Goal: Information Seeking & Learning: Learn about a topic

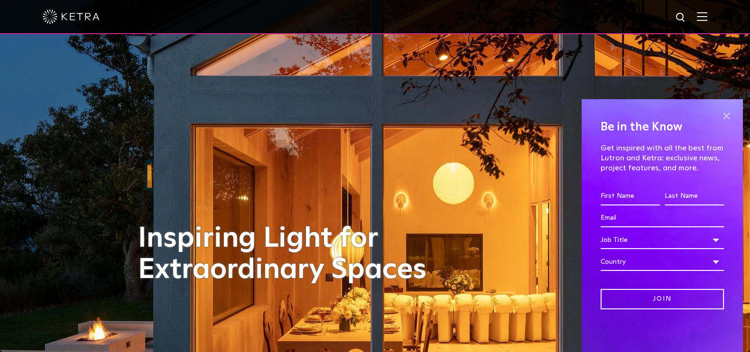
click at [728, 116] on span at bounding box center [726, 116] width 14 height 14
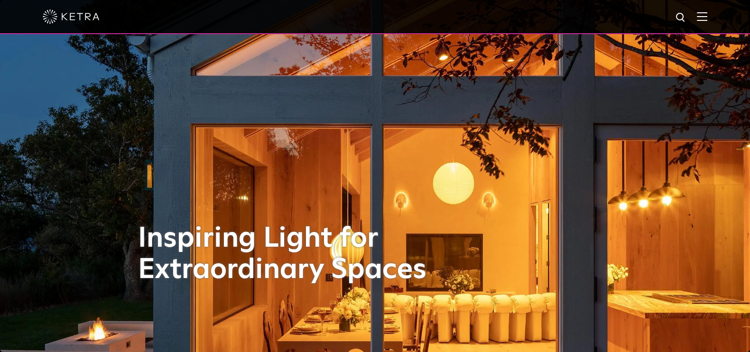
click at [707, 14] on img at bounding box center [702, 16] width 10 height 9
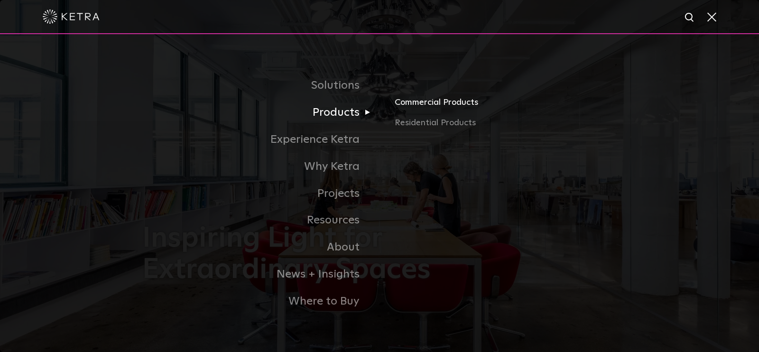
click at [423, 103] on link "Commercial Products" at bounding box center [505, 105] width 222 height 21
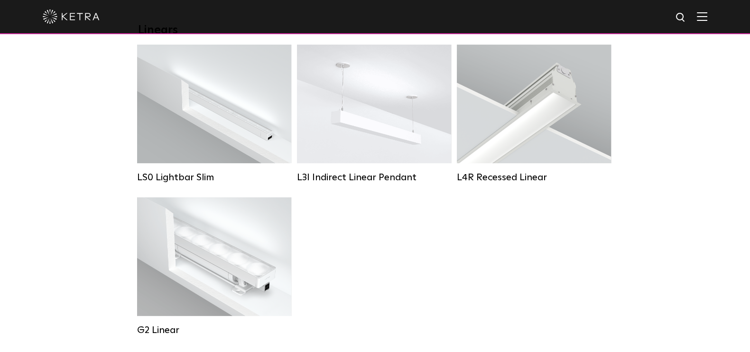
scroll to position [356, 0]
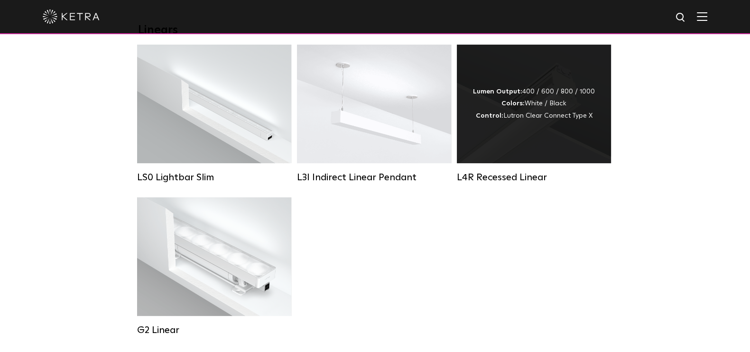
click at [559, 114] on div "Lumen Output: 400 / 600 / 800 / 1000 Colors: White / Black Control: Lutron Clea…" at bounding box center [534, 104] width 122 height 36
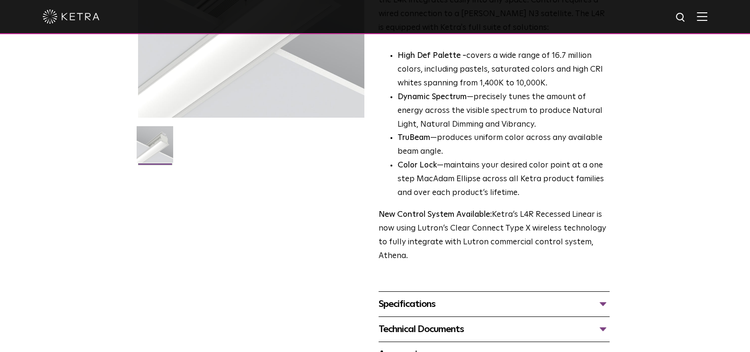
scroll to position [356, 0]
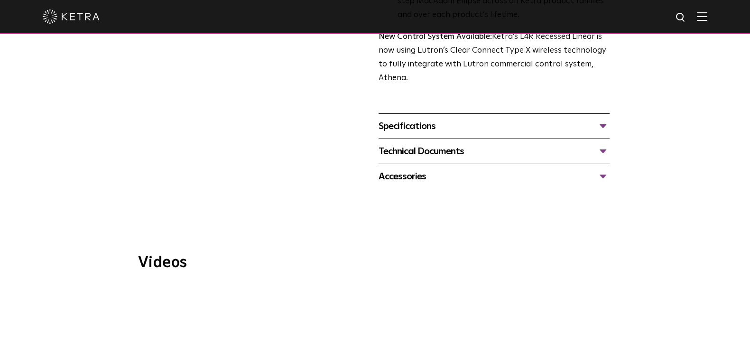
click at [605, 124] on div "Specifications" at bounding box center [493, 126] width 231 height 15
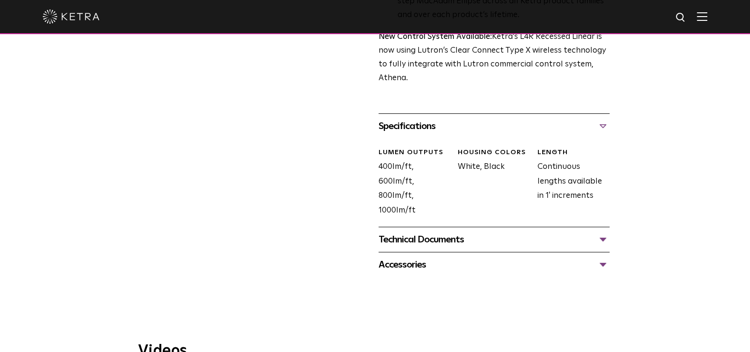
click at [436, 236] on div "Technical Documents" at bounding box center [493, 239] width 231 height 15
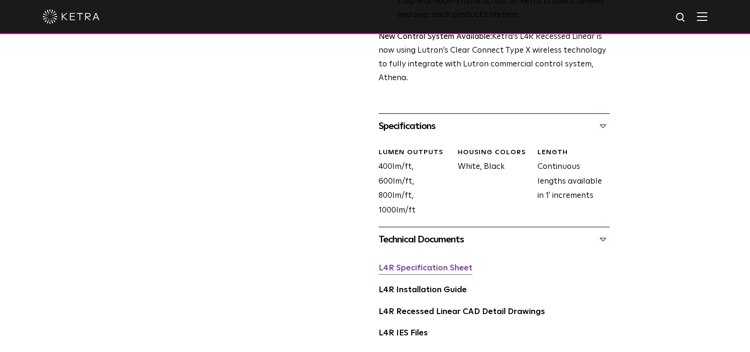
click at [422, 270] on link "L4R Specification Sheet" at bounding box center [425, 268] width 94 height 8
